Goal: Obtain resource: Download file/media

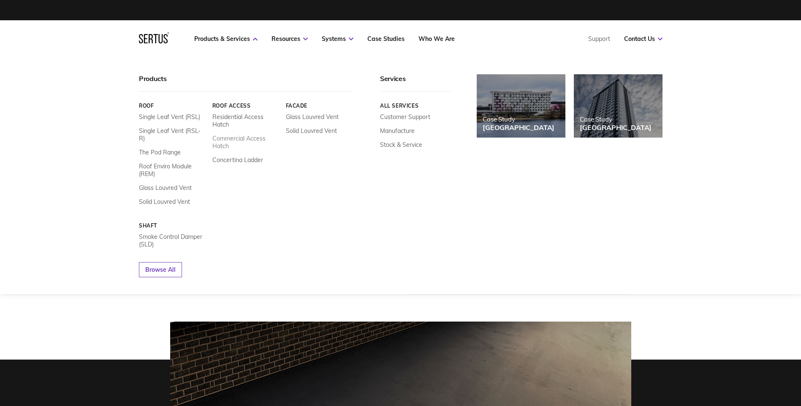
click at [241, 144] on link "Commercial Access Hatch" at bounding box center [245, 142] width 67 height 15
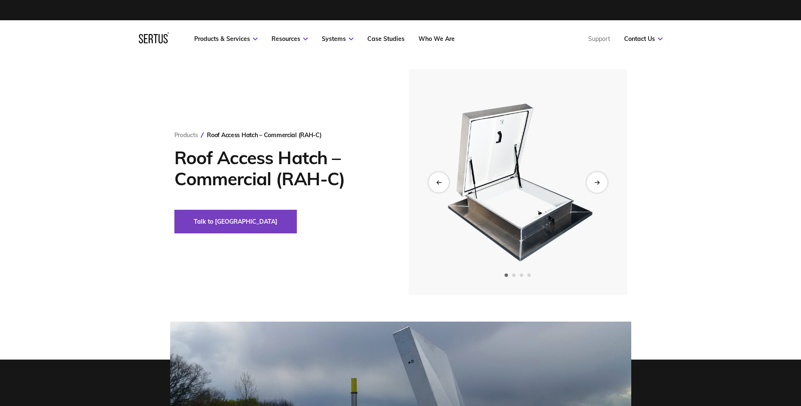
click at [588, 183] on div "Next slide" at bounding box center [596, 182] width 21 height 21
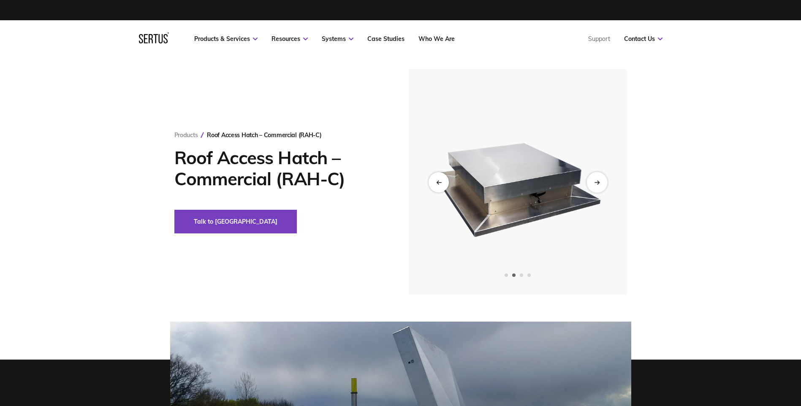
click at [588, 183] on div "Next slide" at bounding box center [596, 182] width 21 height 21
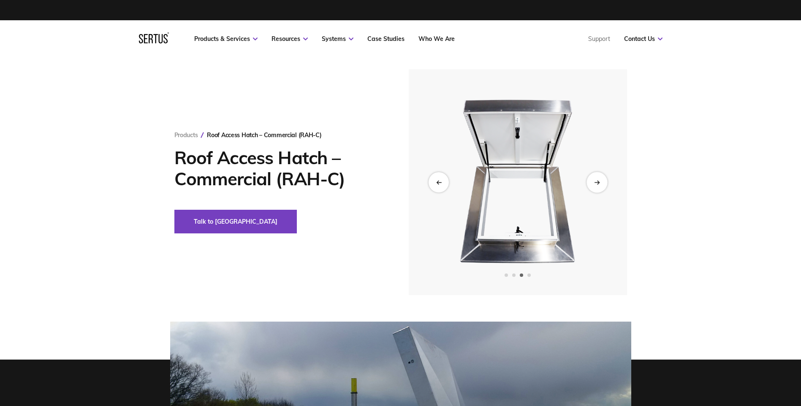
click at [588, 183] on div "Next slide" at bounding box center [596, 182] width 21 height 21
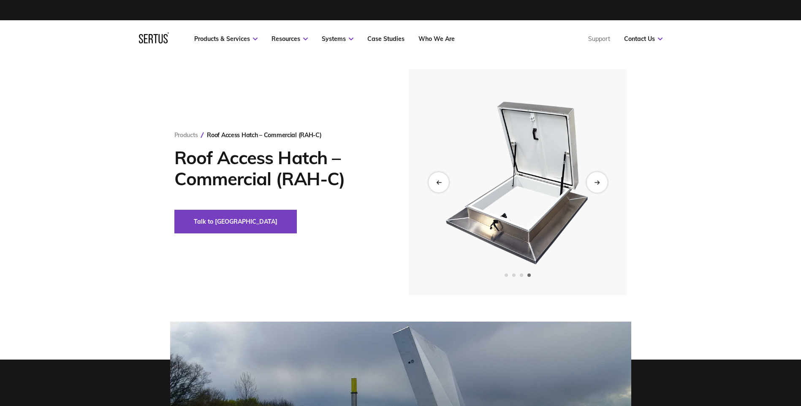
click at [588, 183] on div "Next slide" at bounding box center [596, 182] width 21 height 21
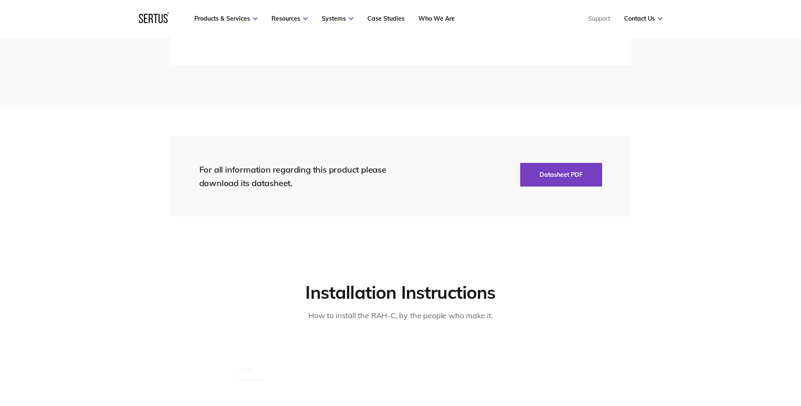
scroll to position [1435, 0]
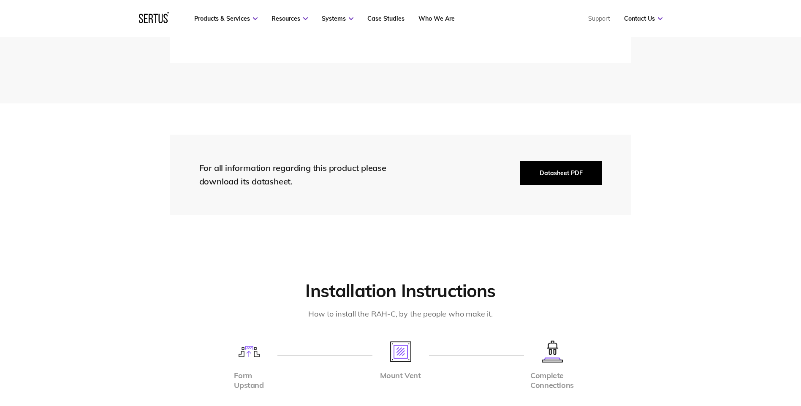
click at [587, 171] on button "Datasheet PDF" at bounding box center [561, 173] width 82 height 24
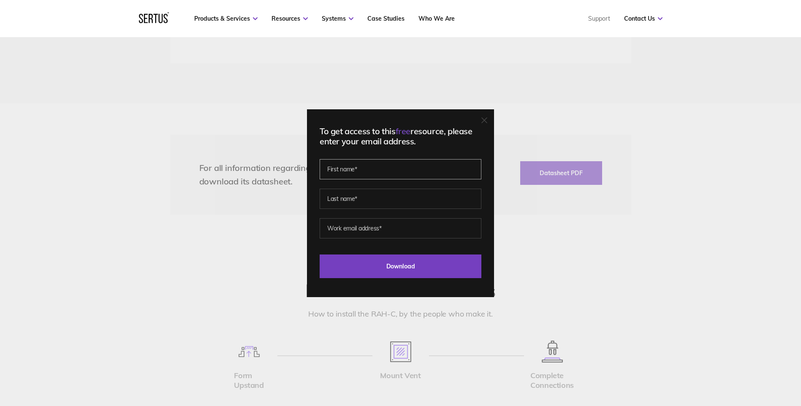
drag, startPoint x: 415, startPoint y: 162, endPoint x: 414, endPoint y: 170, distance: 8.1
click at [415, 162] on input "text" at bounding box center [401, 169] width 162 height 20
type input "Joanna"
type input "Ross"
type input "joanna.ross@medicalarchitecture.com"
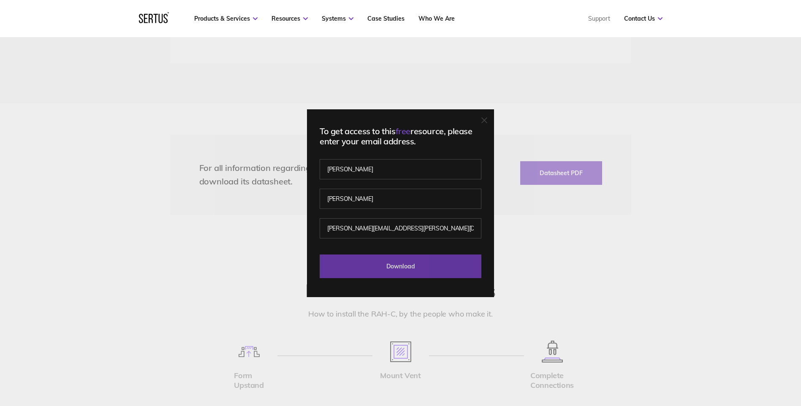
click at [438, 268] on input "Download" at bounding box center [401, 267] width 162 height 24
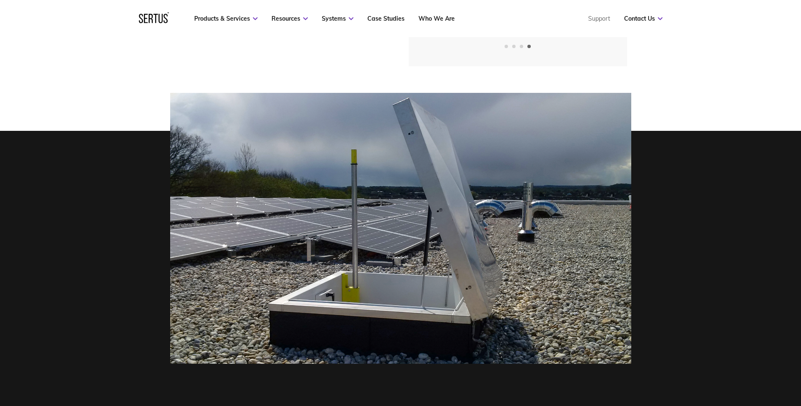
scroll to position [127, 0]
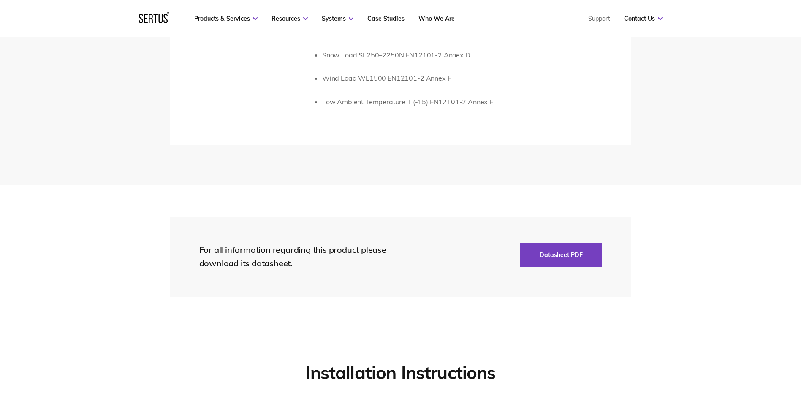
scroll to position [1857, 0]
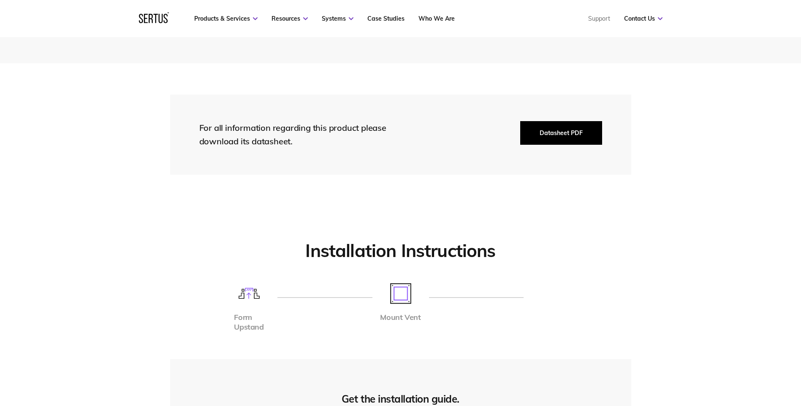
click at [580, 138] on button "Datasheet PDF" at bounding box center [561, 133] width 82 height 24
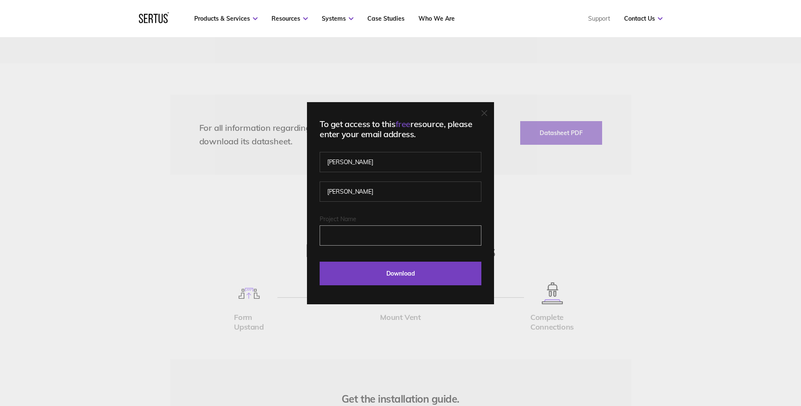
click at [369, 230] on input "Project Name" at bounding box center [401, 235] width 162 height 20
click at [375, 173] on fieldset "Joanna Ross" at bounding box center [401, 185] width 162 height 59
click at [384, 160] on input "Joanna" at bounding box center [401, 162] width 162 height 20
click at [363, 190] on input "Ross" at bounding box center [401, 192] width 162 height 20
click at [356, 234] on input "Project Name" at bounding box center [401, 235] width 162 height 20
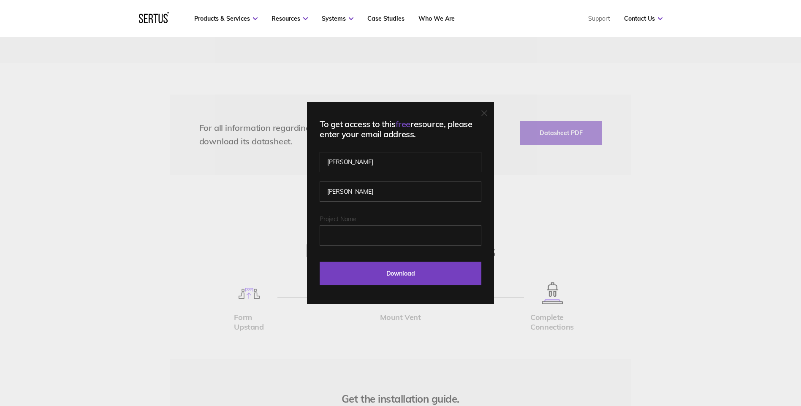
click at [553, 160] on div "To get access to this free resource, please enter your email address. Joanna Ro…" at bounding box center [400, 203] width 801 height 406
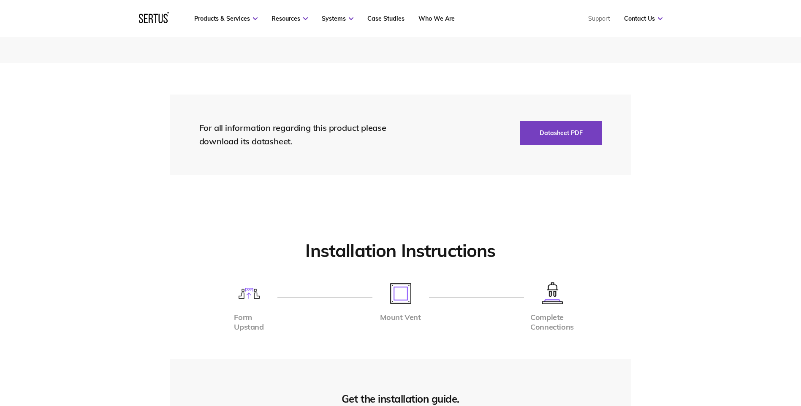
click at [574, 168] on div "For all information regarding this product please download its datasheet. Datas…" at bounding box center [400, 135] width 461 height 80
click at [565, 129] on button "Datasheet PDF" at bounding box center [561, 133] width 82 height 24
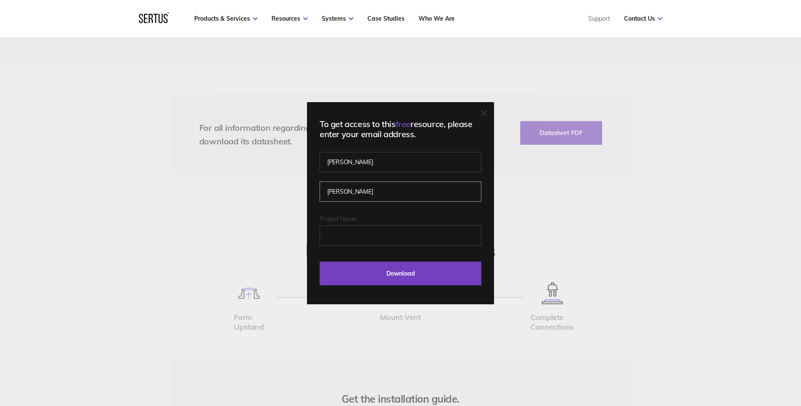
drag, startPoint x: 211, startPoint y: 203, endPoint x: 203, endPoint y: 203, distance: 7.6
click at [203, 203] on div "To get access to this free resource, please enter your email address. Joanna Ro…" at bounding box center [400, 203] width 801 height 406
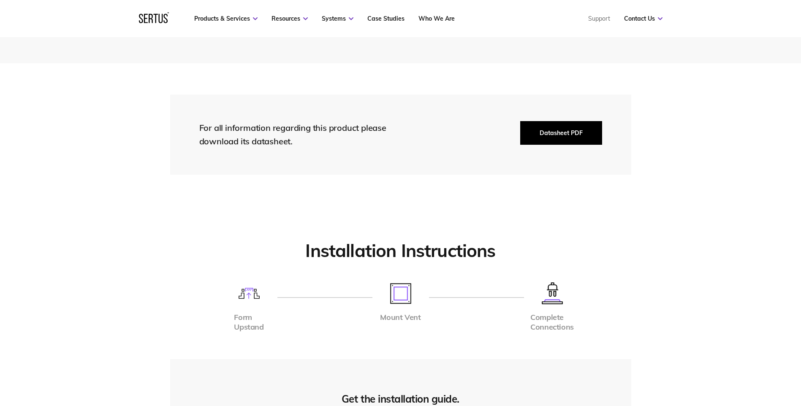
click at [592, 137] on button "Datasheet PDF" at bounding box center [561, 133] width 82 height 24
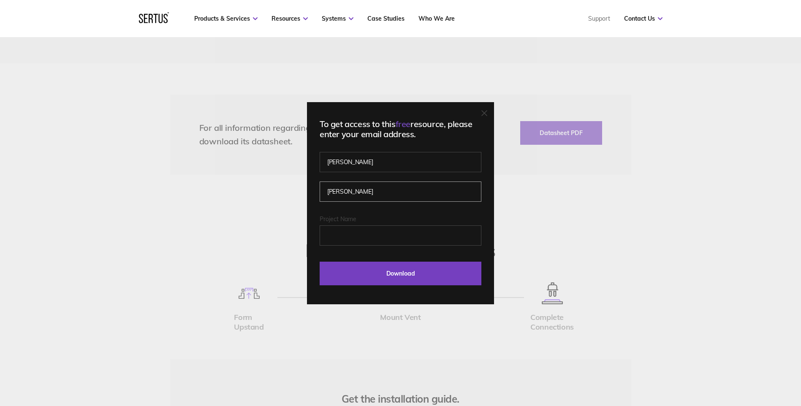
click at [287, 196] on div "To get access to this free resource, please enter your email address. Joanna Ro…" at bounding box center [400, 203] width 801 height 406
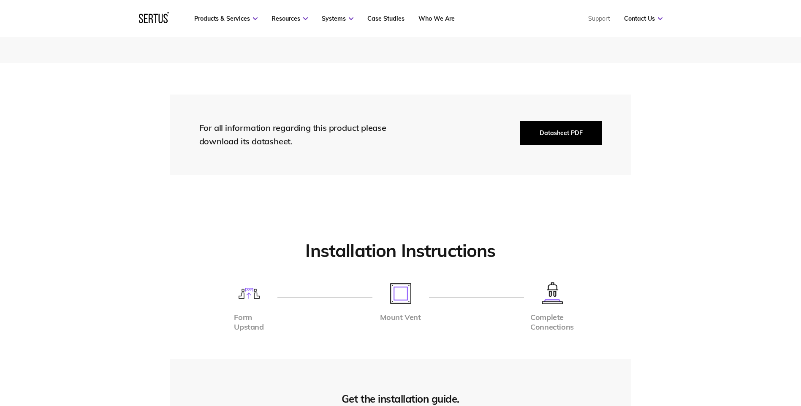
click at [532, 134] on button "Datasheet PDF" at bounding box center [561, 133] width 82 height 24
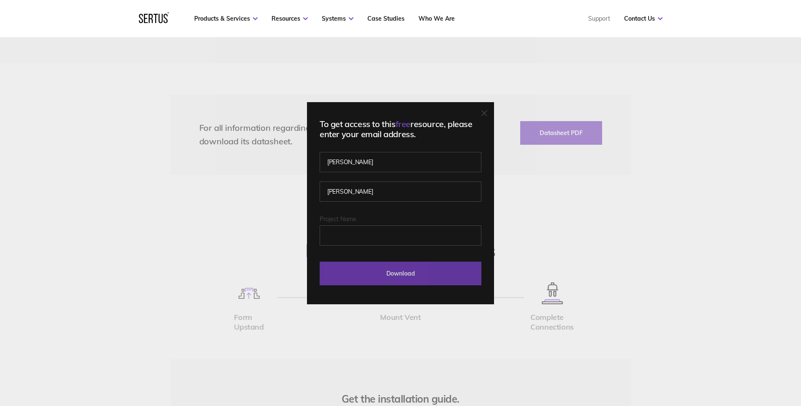
click at [408, 268] on input "Download" at bounding box center [401, 274] width 162 height 24
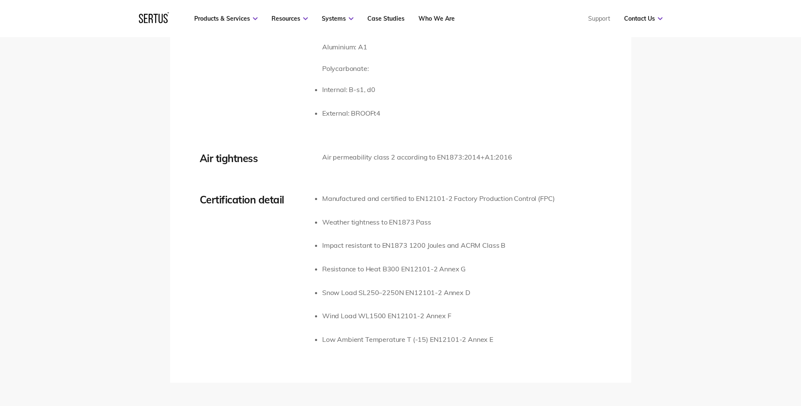
scroll to position [1435, 0]
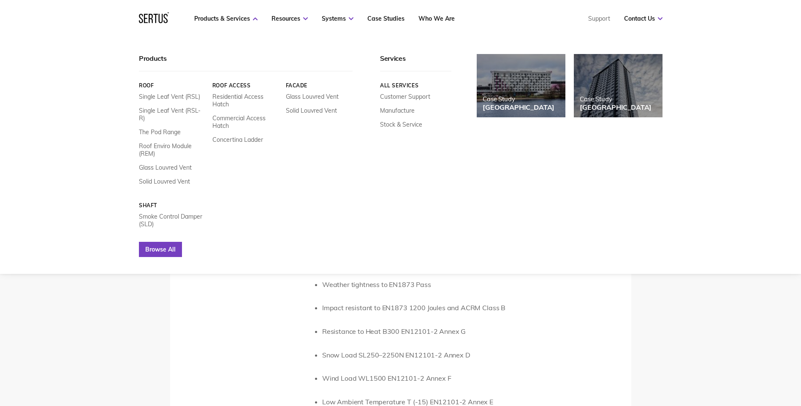
click at [151, 243] on link "Browse All" at bounding box center [160, 249] width 43 height 15
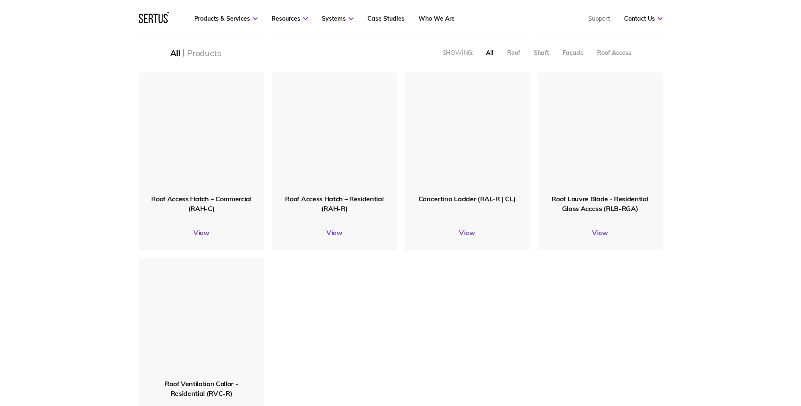
scroll to position [1055, 0]
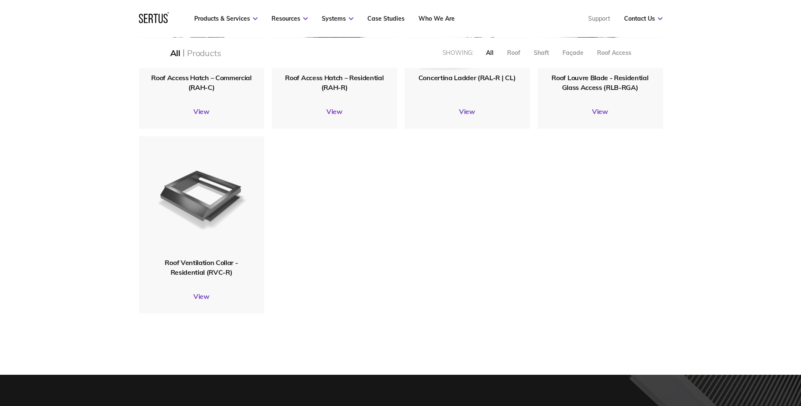
drag, startPoint x: 203, startPoint y: 294, endPoint x: 252, endPoint y: 176, distance: 127.5
click at [252, 176] on div at bounding box center [201, 197] width 135 height 131
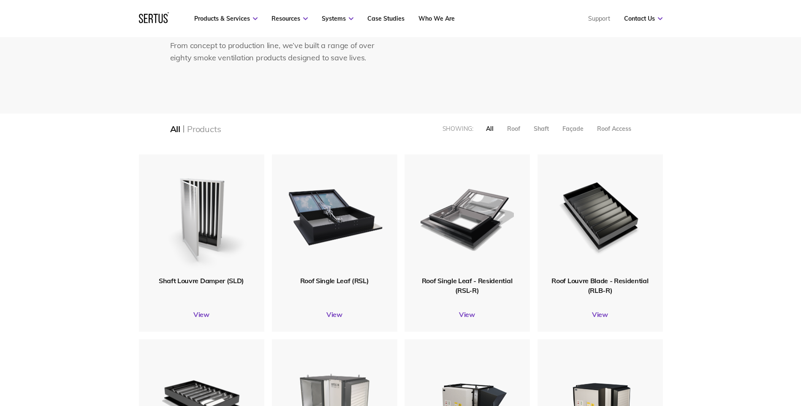
scroll to position [70, 0]
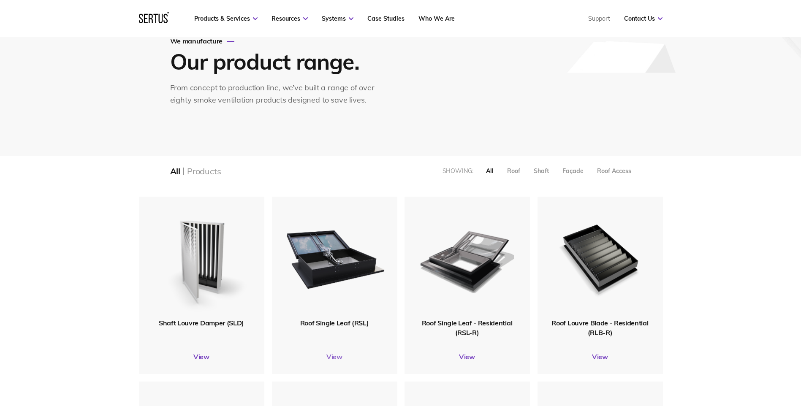
click at [331, 355] on link "View" at bounding box center [334, 356] width 125 height 8
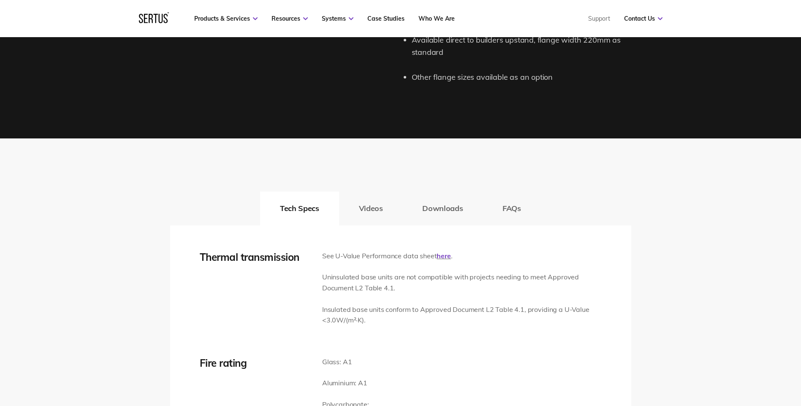
scroll to position [1080, 0]
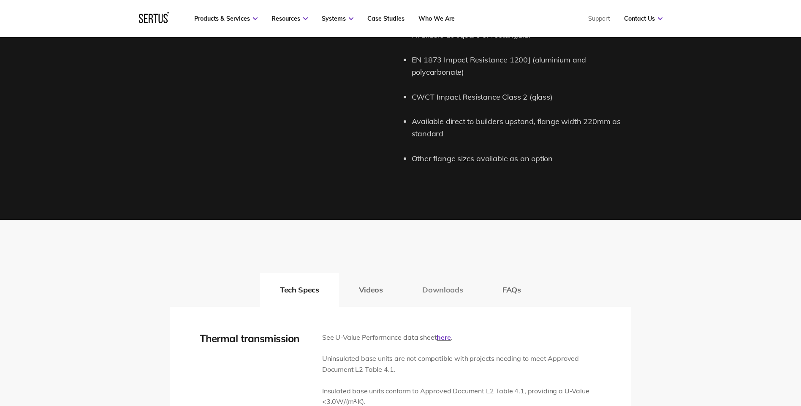
click at [454, 297] on button "Downloads" at bounding box center [442, 290] width 80 height 34
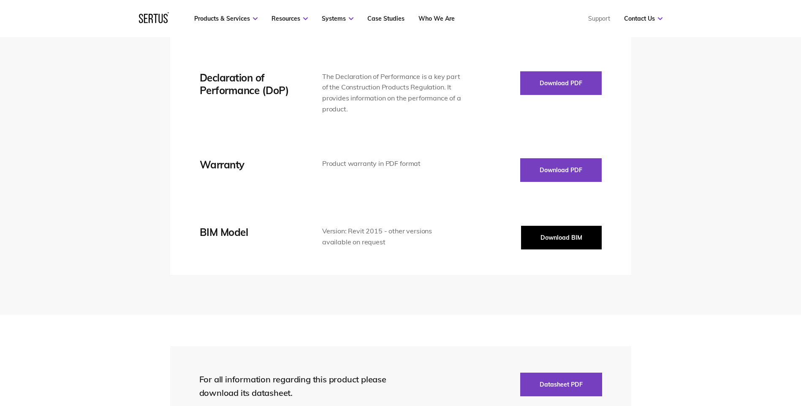
click at [577, 241] on button "Download BIM" at bounding box center [561, 238] width 81 height 24
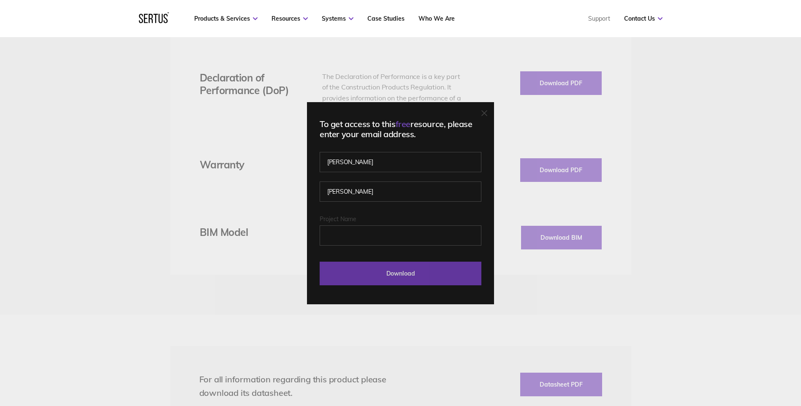
click at [422, 271] on input "Download" at bounding box center [401, 274] width 162 height 24
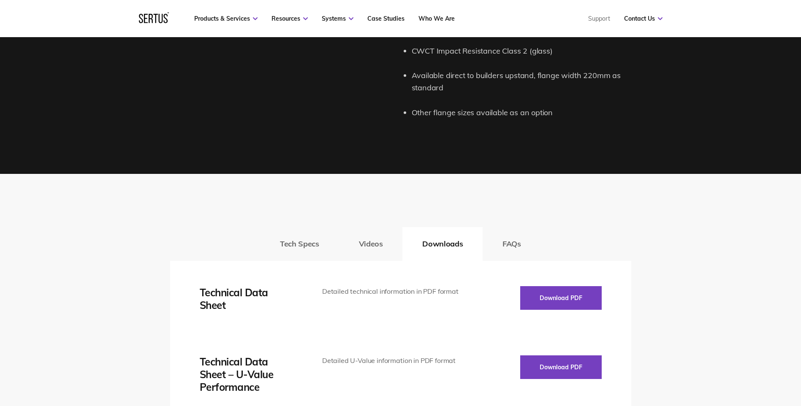
scroll to position [1122, 0]
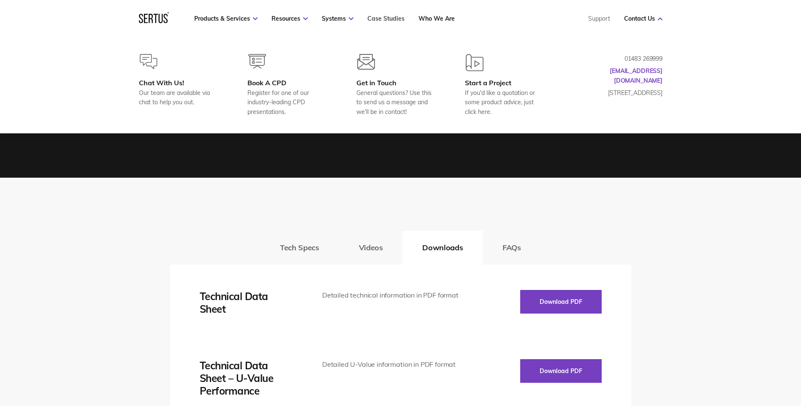
click at [382, 21] on link "Case Studies" at bounding box center [385, 19] width 37 height 8
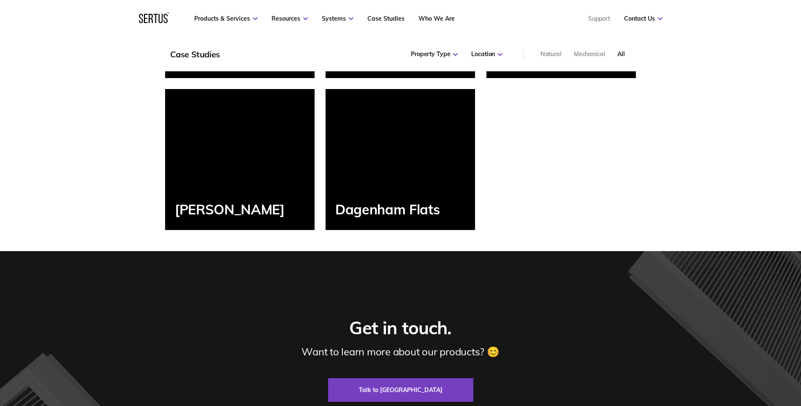
scroll to position [1393, 0]
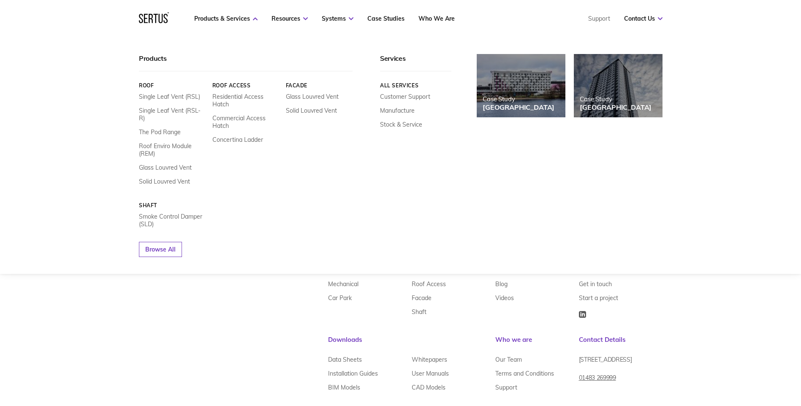
click at [300, 114] on div "Facade Glass Louvred Vent Solid Louvred Vent" at bounding box center [318, 133] width 67 height 103
click at [309, 112] on link "Solid Louvred Vent" at bounding box center [310, 111] width 51 height 8
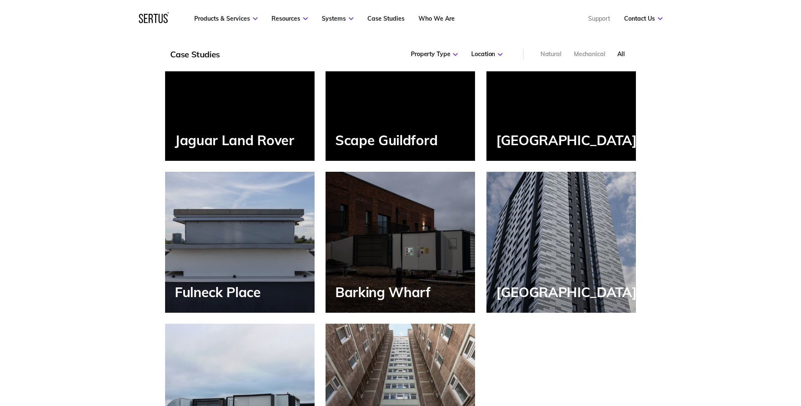
scroll to position [1013, 0]
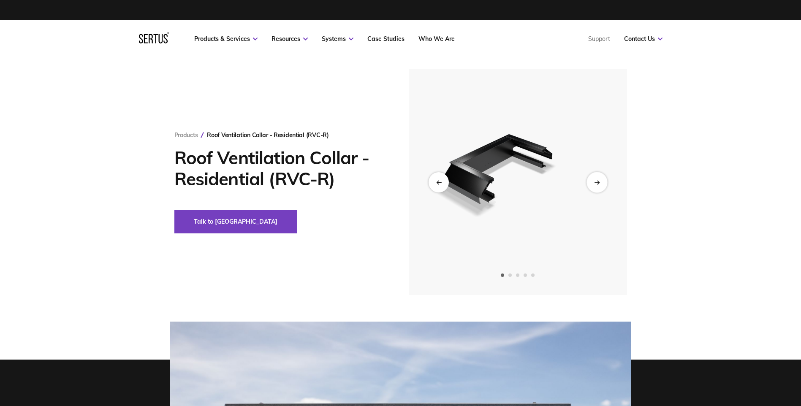
click at [596, 182] on icon "Next slide" at bounding box center [596, 182] width 5 height 5
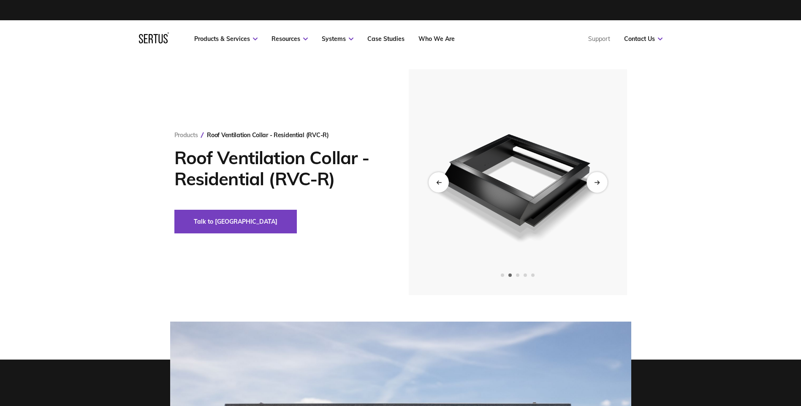
click at [596, 182] on icon "Next slide" at bounding box center [596, 182] width 5 height 5
